Goal: Task Accomplishment & Management: Manage account settings

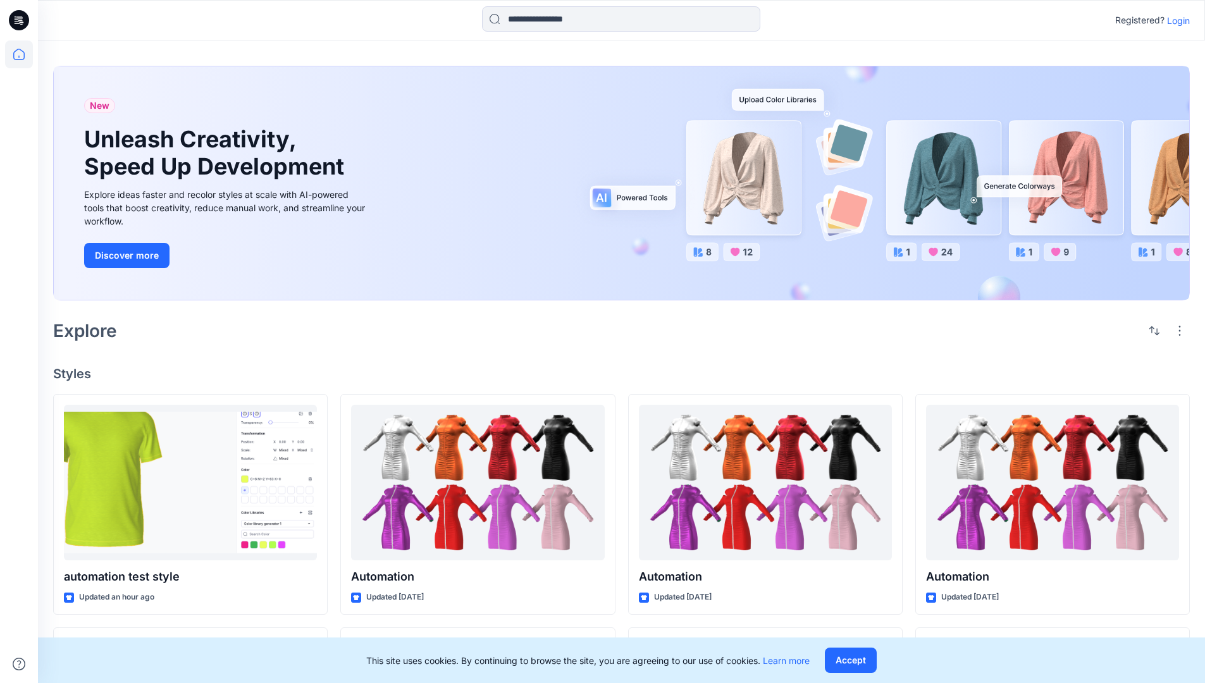
click at [1176, 20] on p "Login" at bounding box center [1178, 20] width 23 height 13
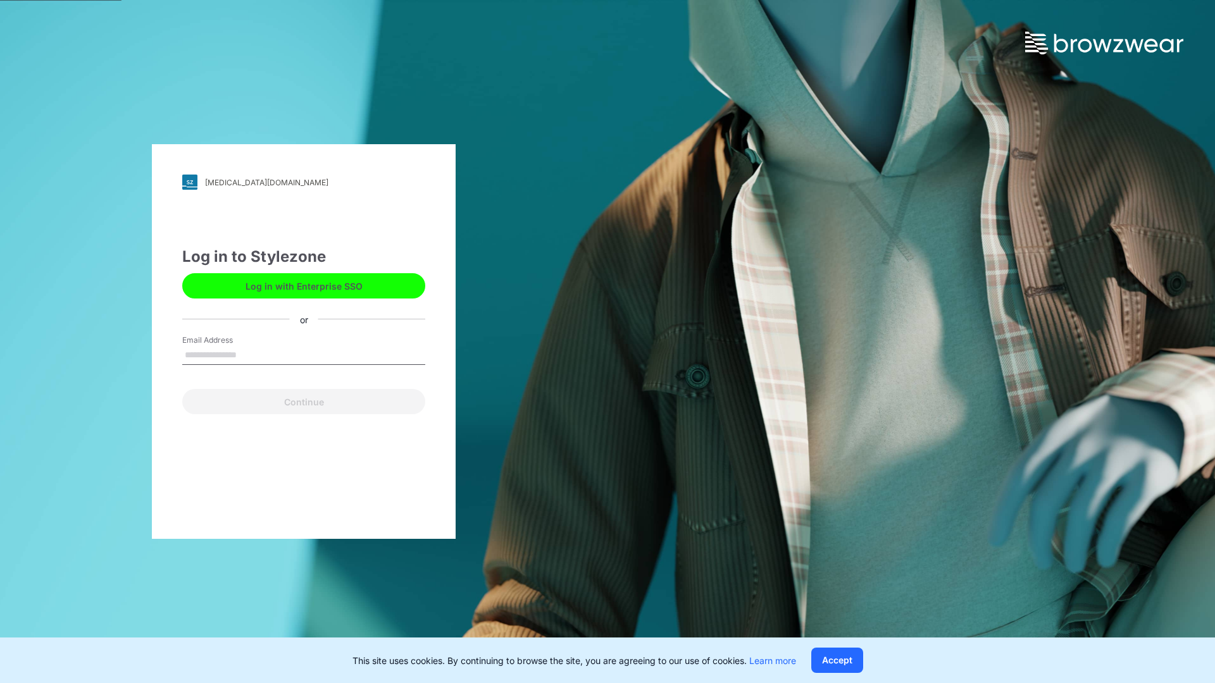
click at [250, 354] on input "Email Address" at bounding box center [303, 355] width 243 height 19
type input "**********"
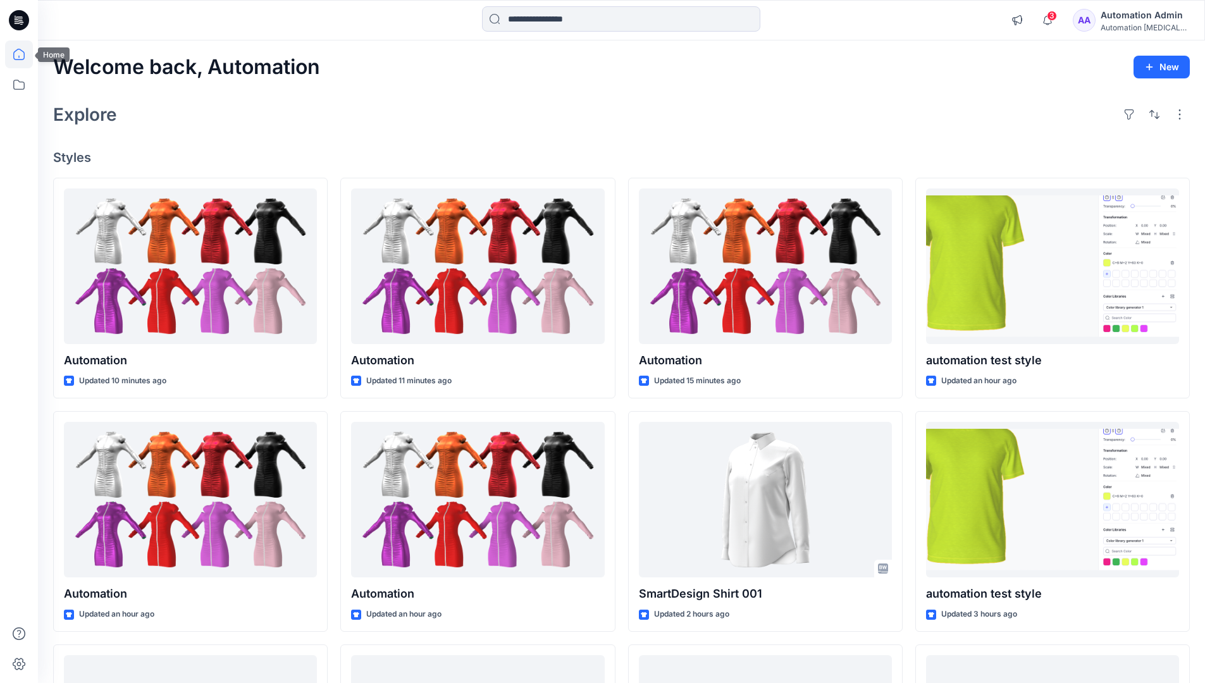
click at [24, 54] on icon at bounding box center [18, 54] width 11 height 11
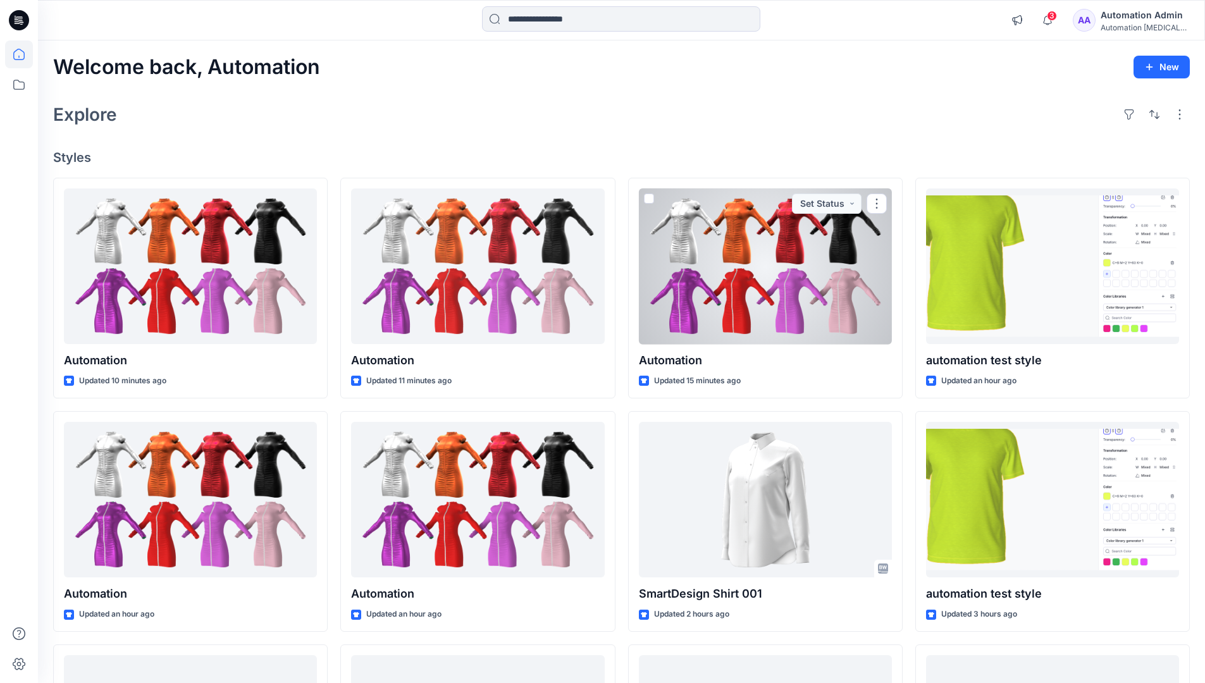
click at [1136, 30] on div "Automation testim..." at bounding box center [1145, 27] width 89 height 9
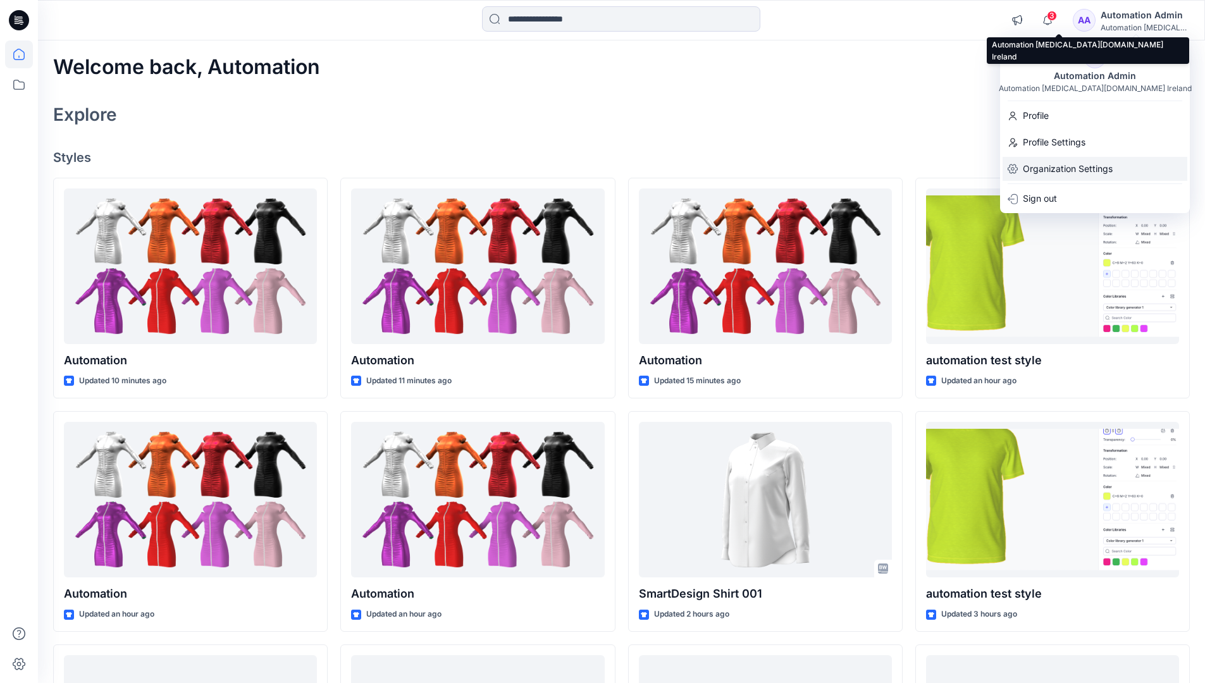
click at [1089, 172] on p "Organization Settings" at bounding box center [1068, 169] width 90 height 24
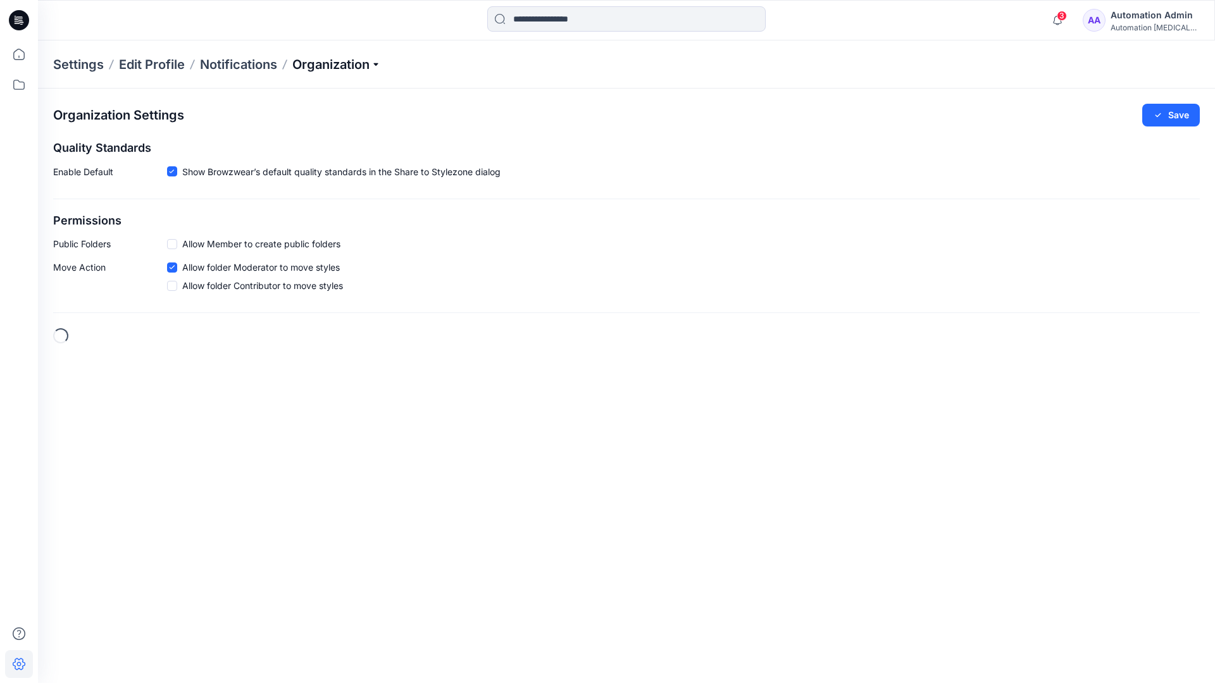
click at [370, 65] on p "Organization" at bounding box center [336, 65] width 89 height 18
click at [344, 213] on link "User Roles" at bounding box center [338, 220] width 185 height 25
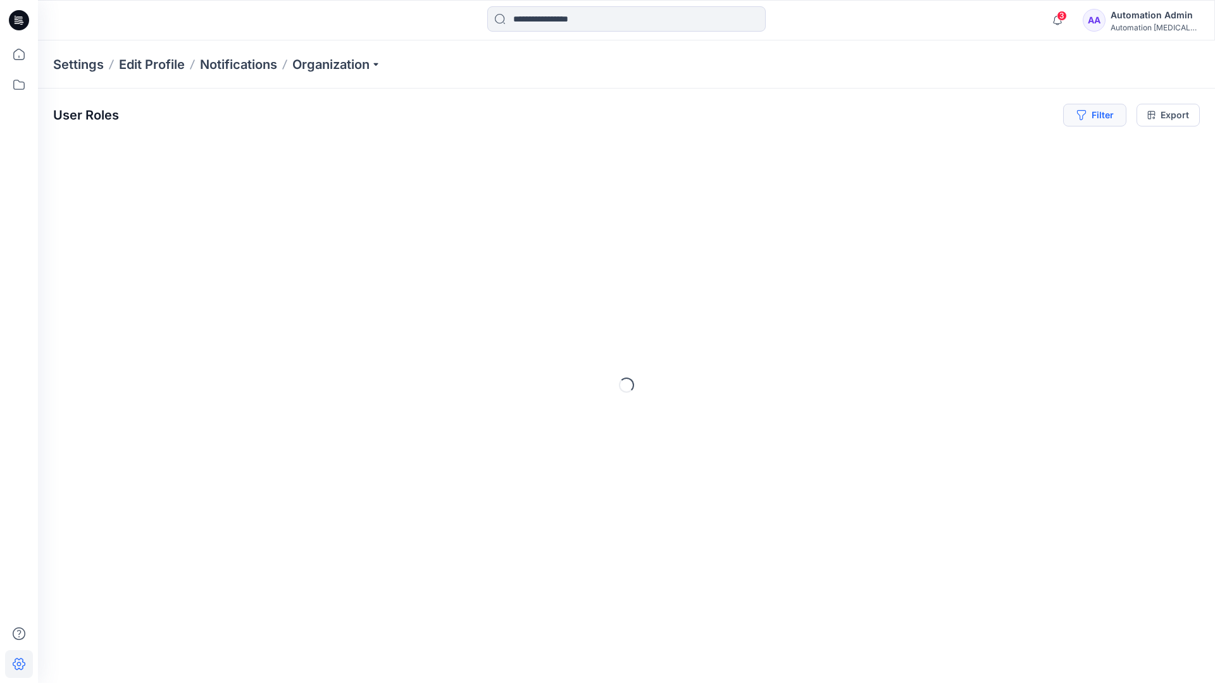
click at [1100, 113] on button "Filter" at bounding box center [1094, 115] width 63 height 23
click at [933, 147] on div at bounding box center [902, 149] width 130 height 16
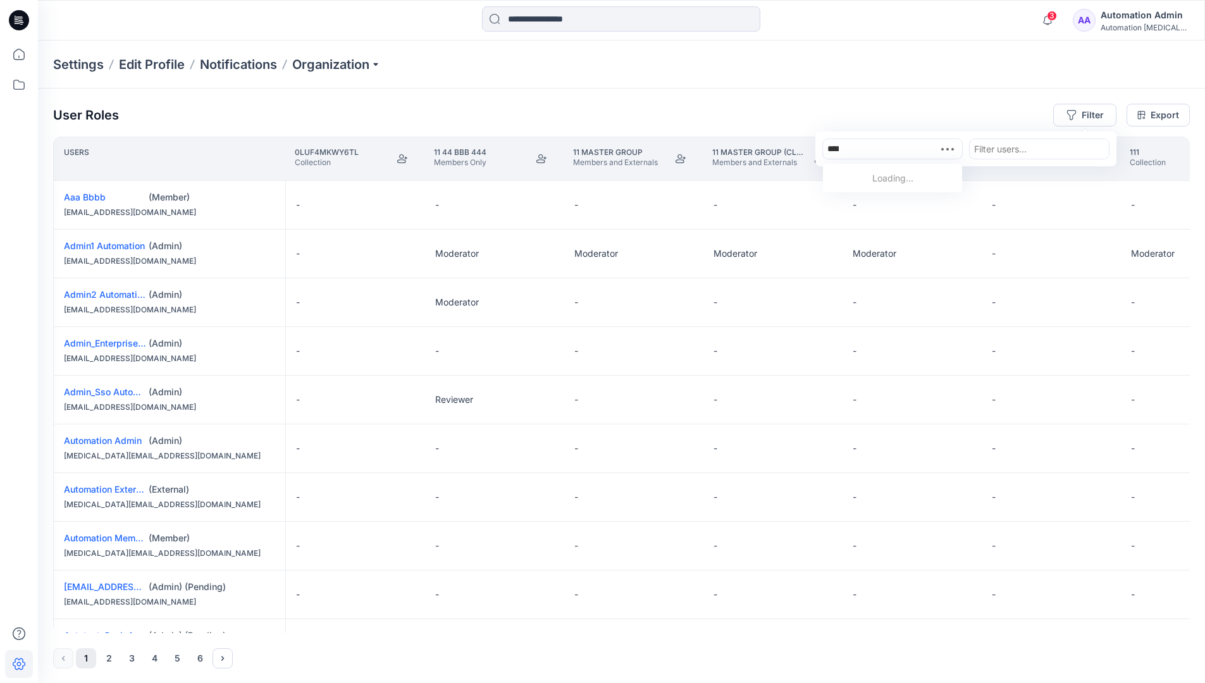
type input "*****"
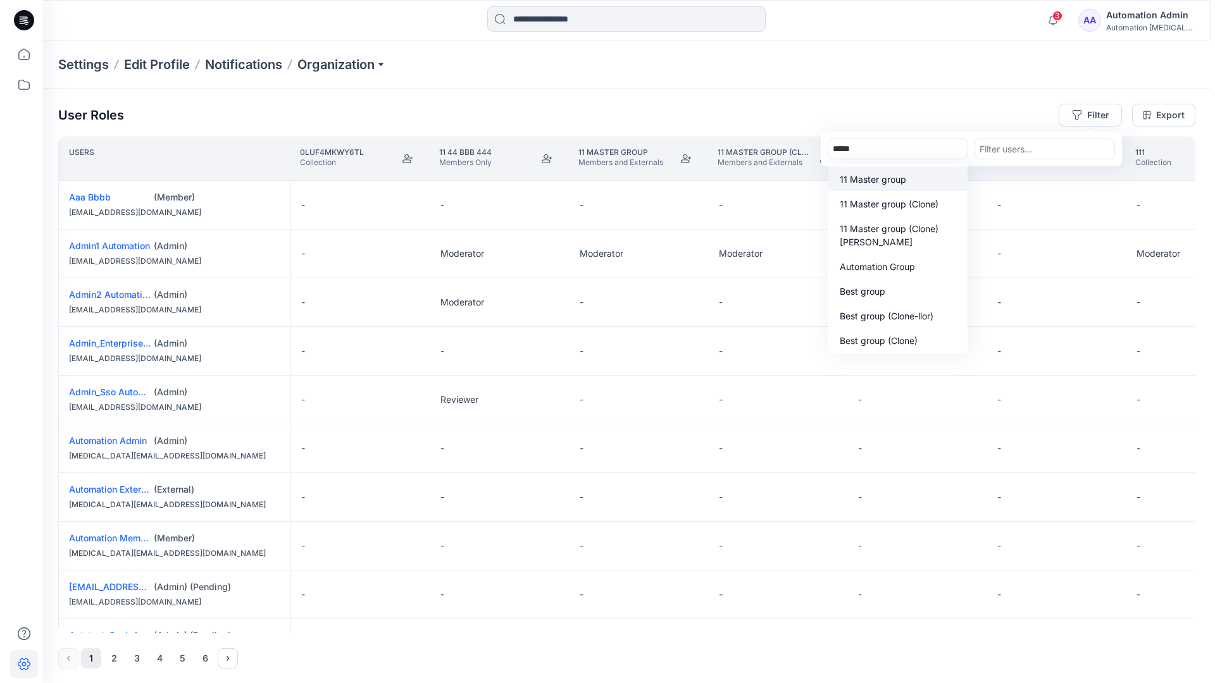
scroll to position [136, 0]
click at [898, 271] on p "Automation Group" at bounding box center [872, 266] width 75 height 13
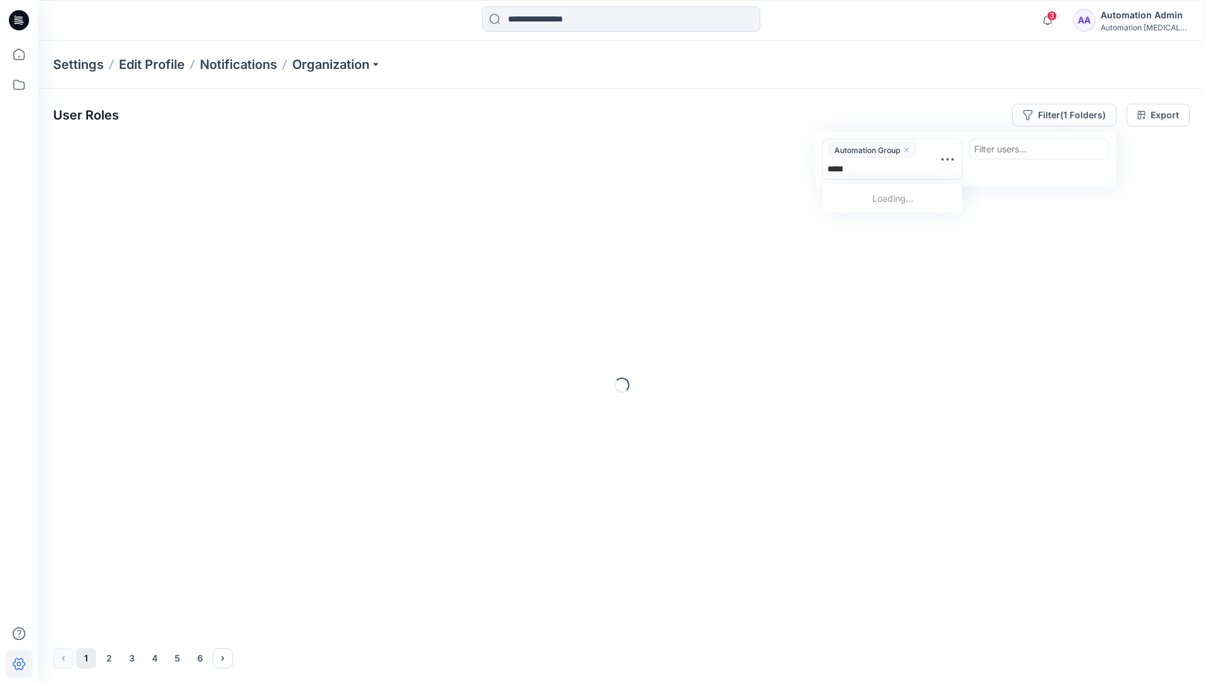
type input "******"
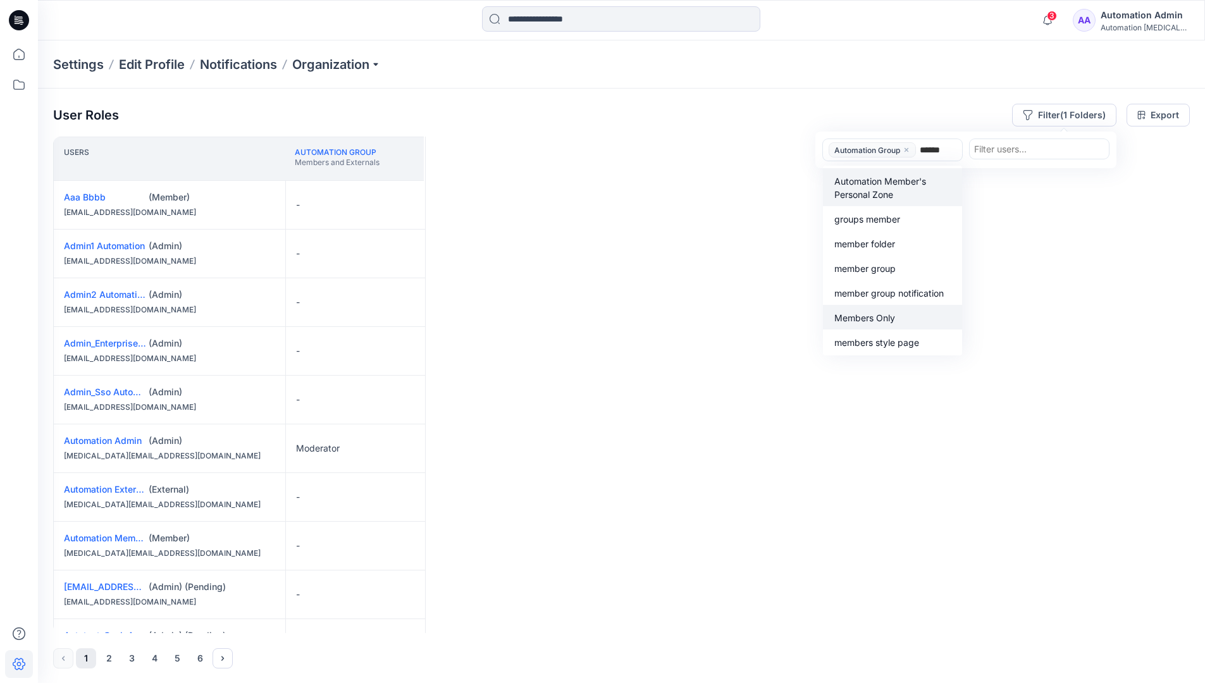
click at [891, 314] on p "Members Only" at bounding box center [865, 317] width 61 height 13
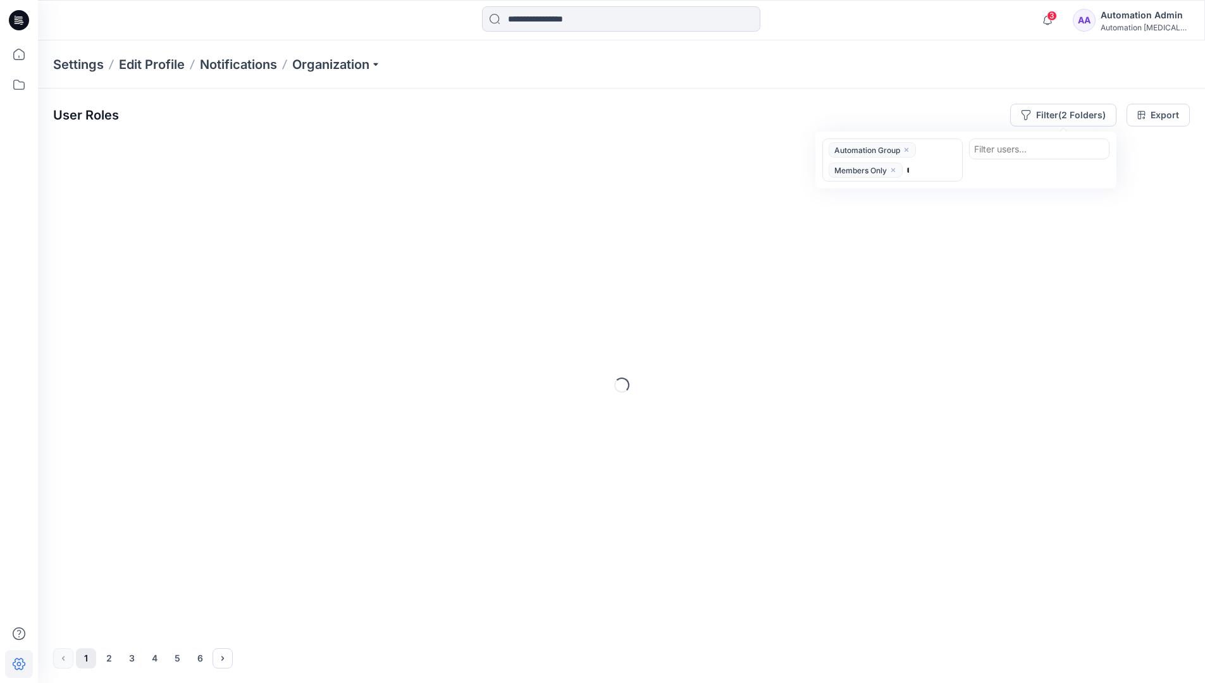
type input "*****"
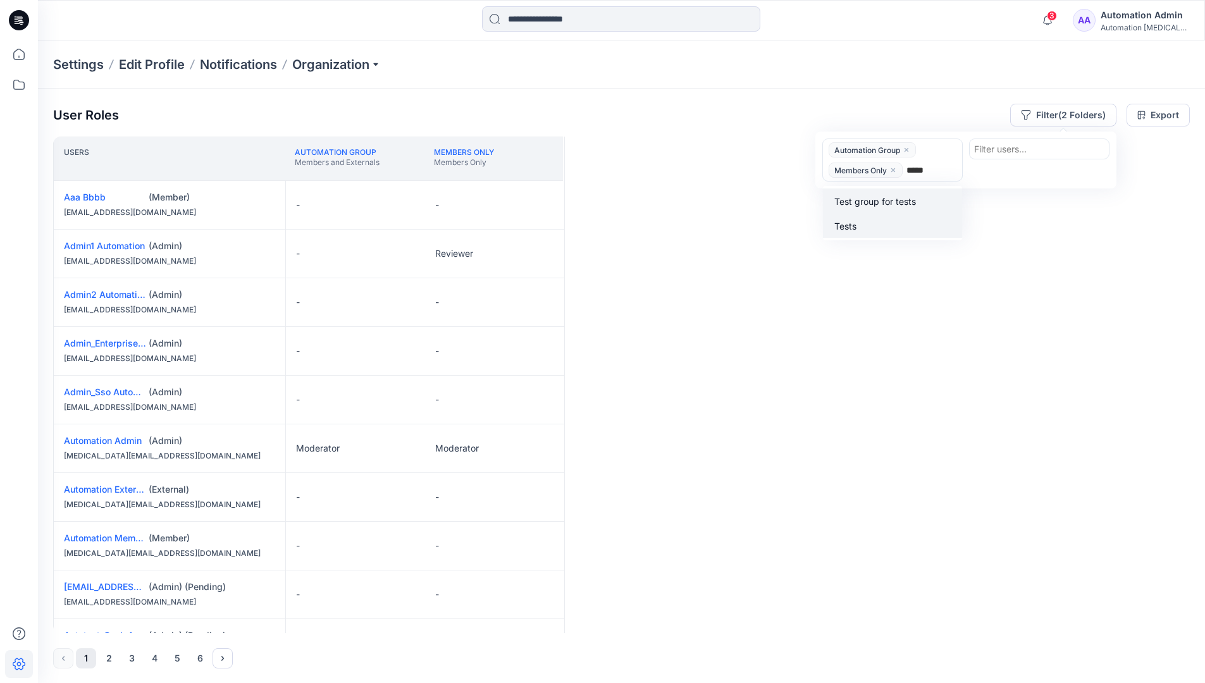
click at [895, 219] on div "Tests" at bounding box center [893, 225] width 124 height 15
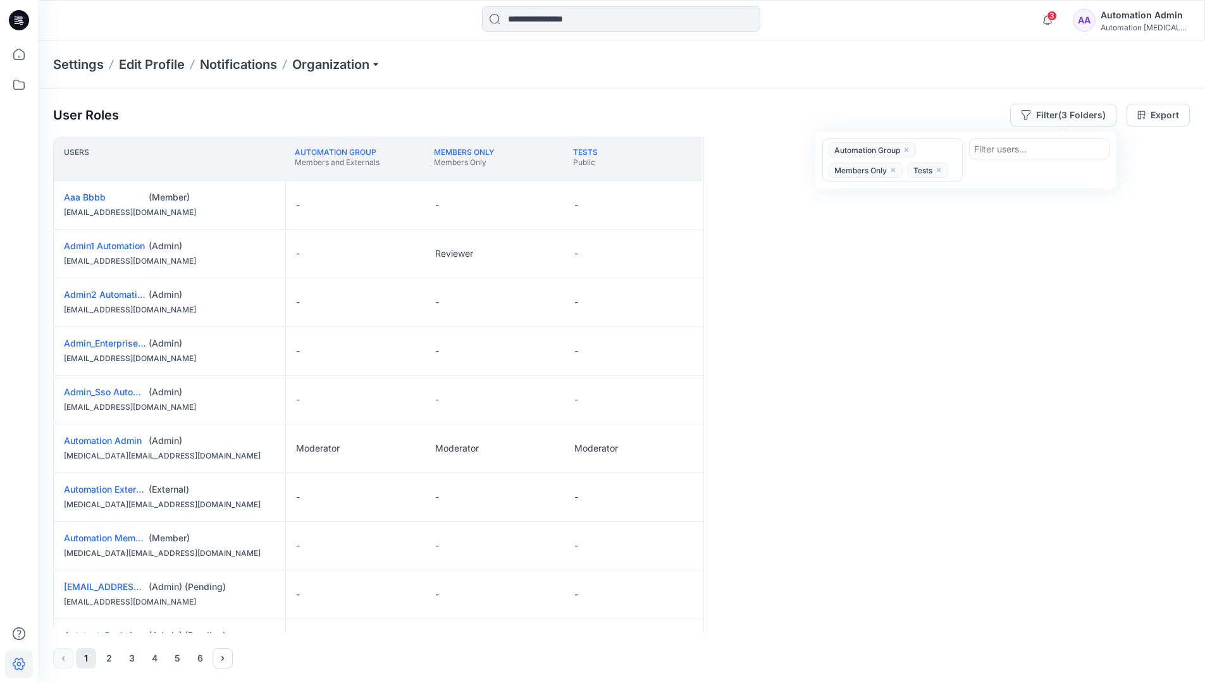
click at [864, 214] on div "Users Automation Group Members and Externals Members Only Members Only Tests Pu…" at bounding box center [621, 385] width 1137 height 497
click at [1057, 111] on button "Filter (3 Folders)" at bounding box center [1063, 115] width 106 height 23
click at [908, 147] on icon "close" at bounding box center [907, 150] width 8 height 8
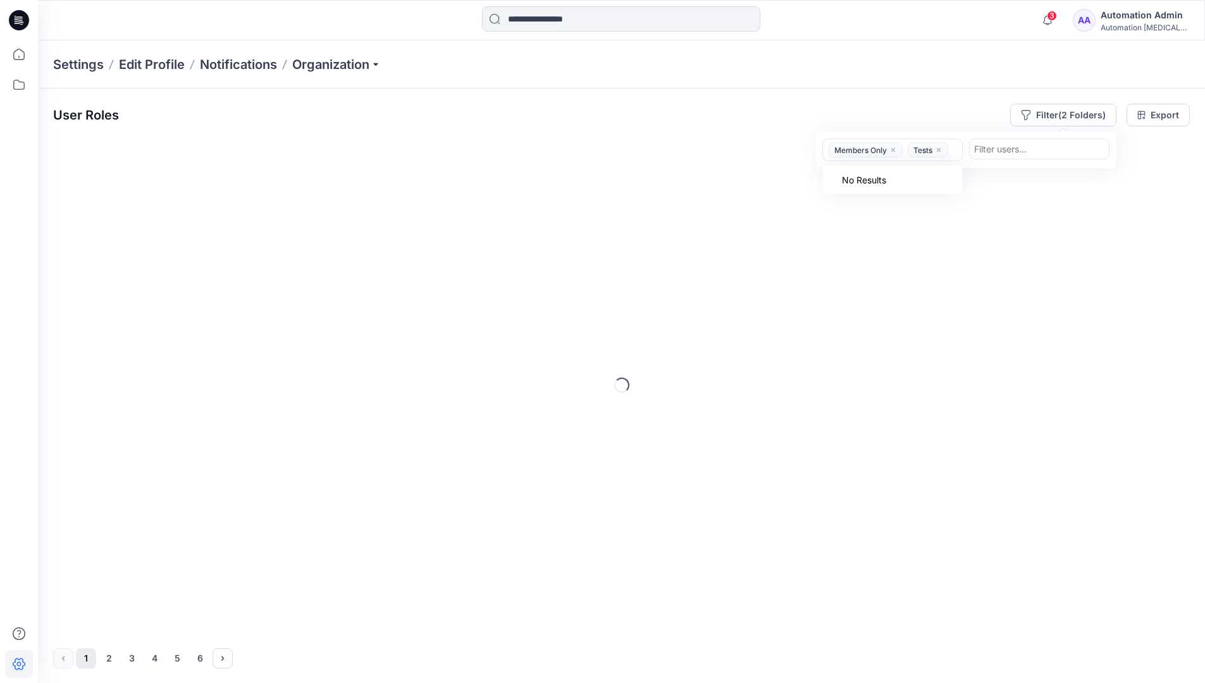
click at [897, 151] on icon "close" at bounding box center [894, 150] width 8 height 8
click at [861, 151] on icon "close" at bounding box center [860, 150] width 4 height 4
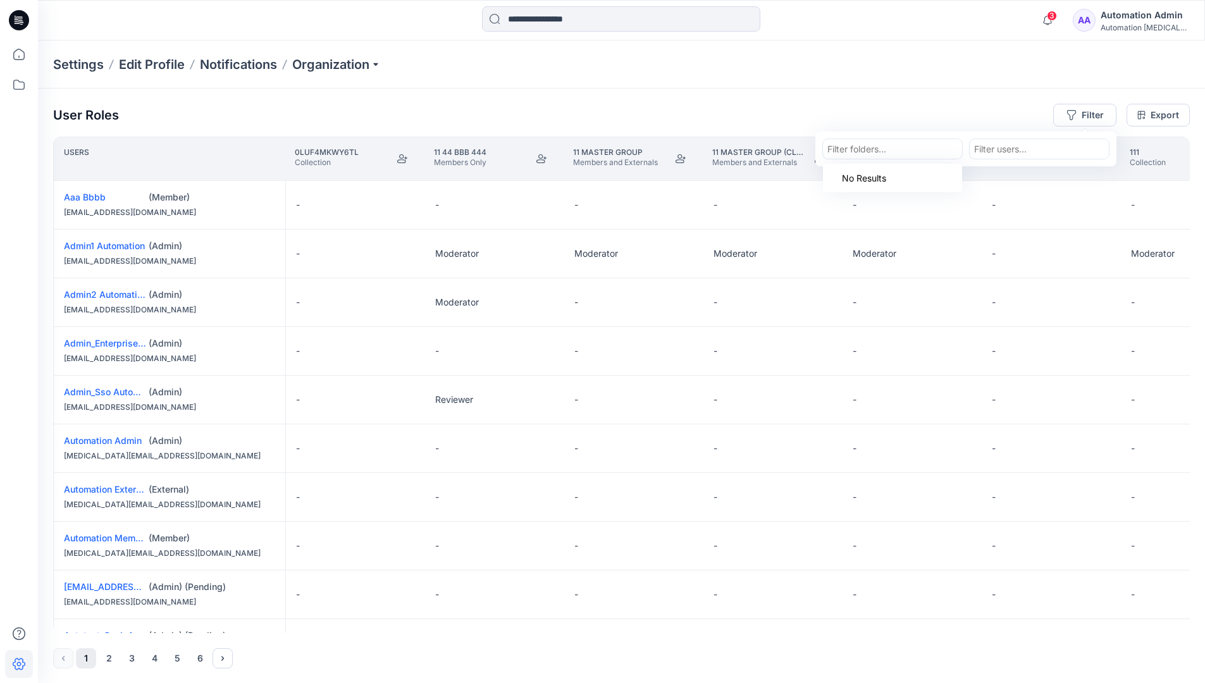
click at [1023, 71] on div "Settings Edit Profile Notifications Organization" at bounding box center [621, 64] width 1167 height 48
click at [931, 106] on div "User Roles Filter Export" at bounding box center [621, 115] width 1137 height 23
click at [1129, 20] on div "Automation Admin" at bounding box center [1145, 15] width 89 height 15
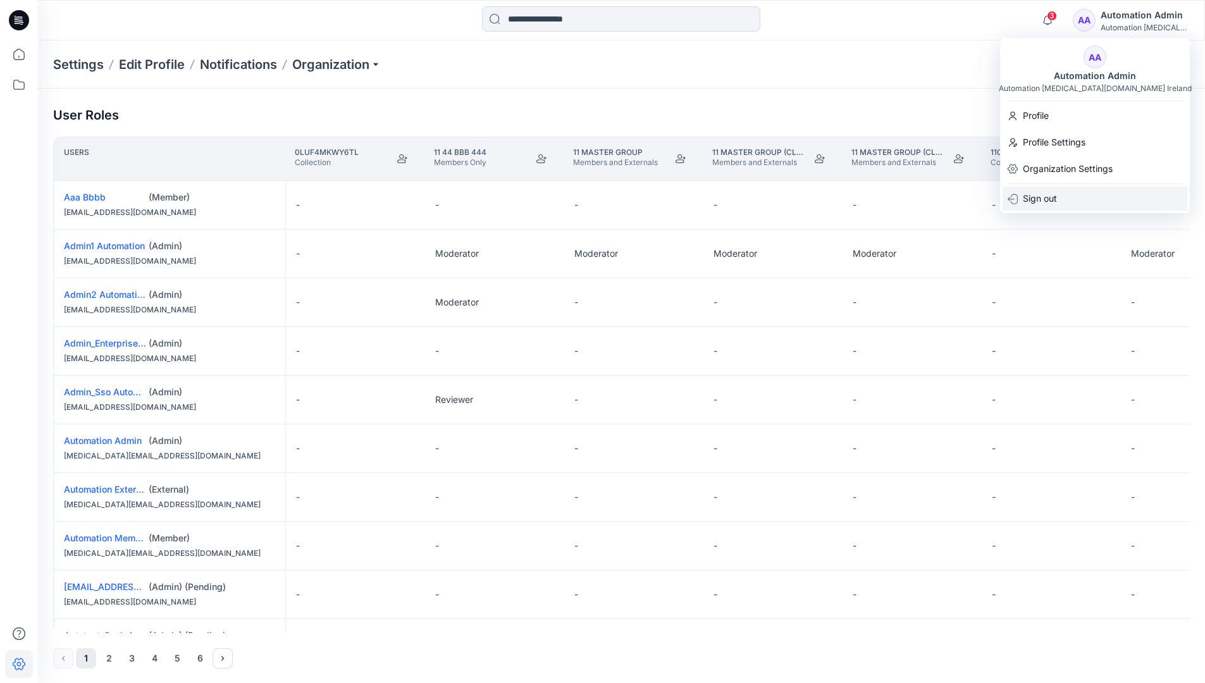
click at [1077, 201] on div "Sign out" at bounding box center [1095, 199] width 185 height 24
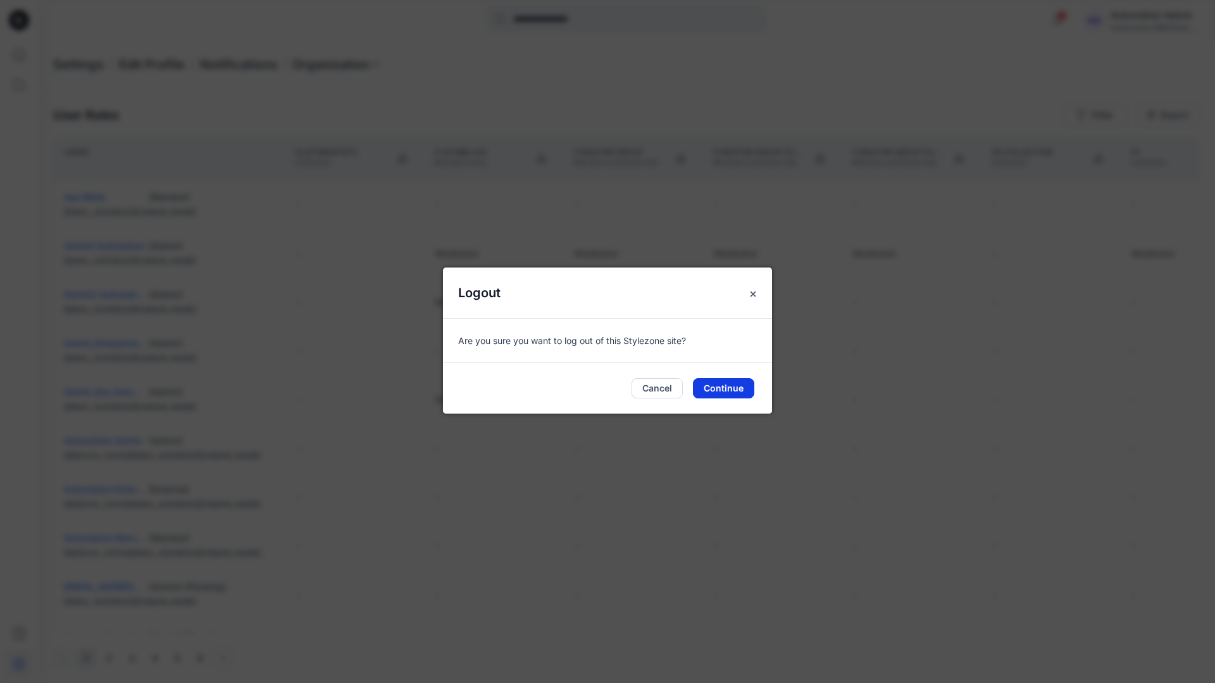
click at [737, 387] on button "Continue" at bounding box center [723, 388] width 61 height 20
